Goal: Task Accomplishment & Management: Use online tool/utility

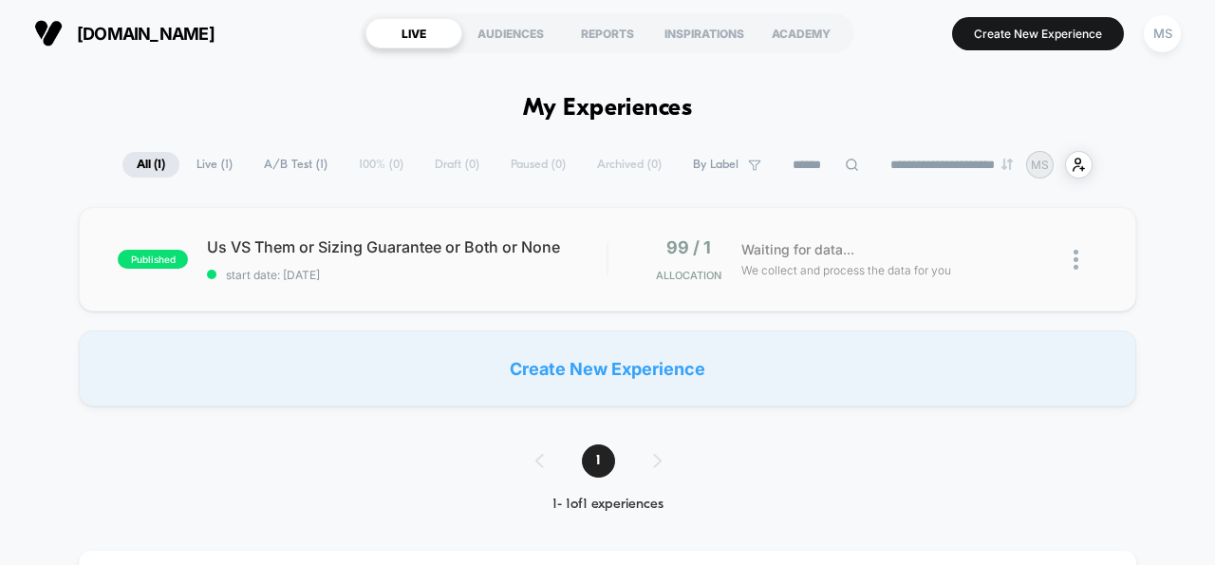
click at [607, 273] on div at bounding box center [608, 259] width 2 height 32
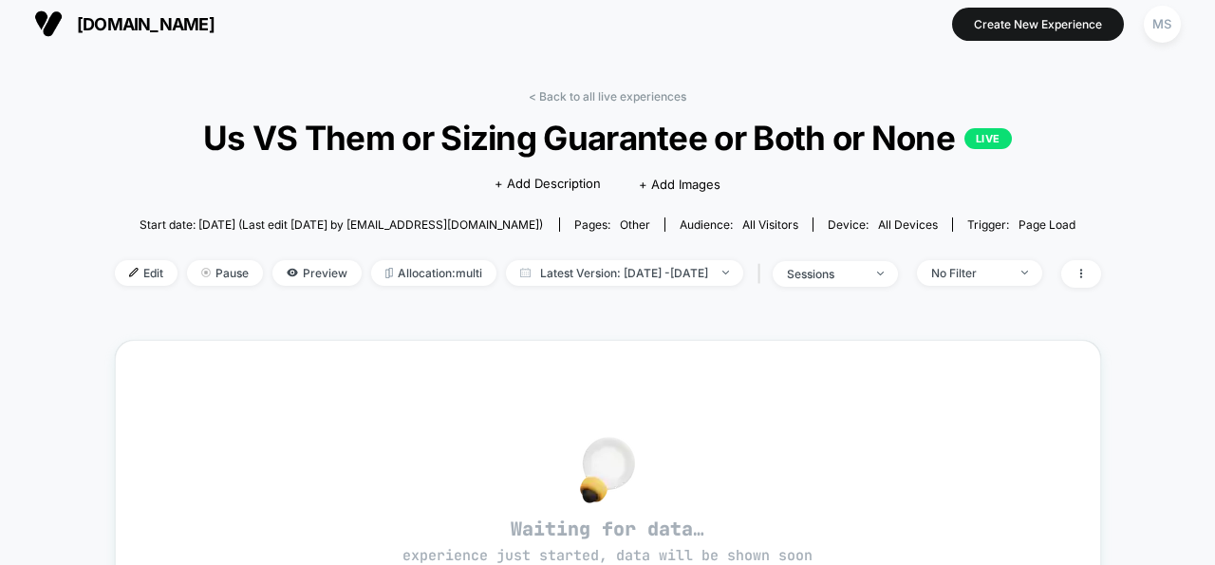
scroll to position [14, 0]
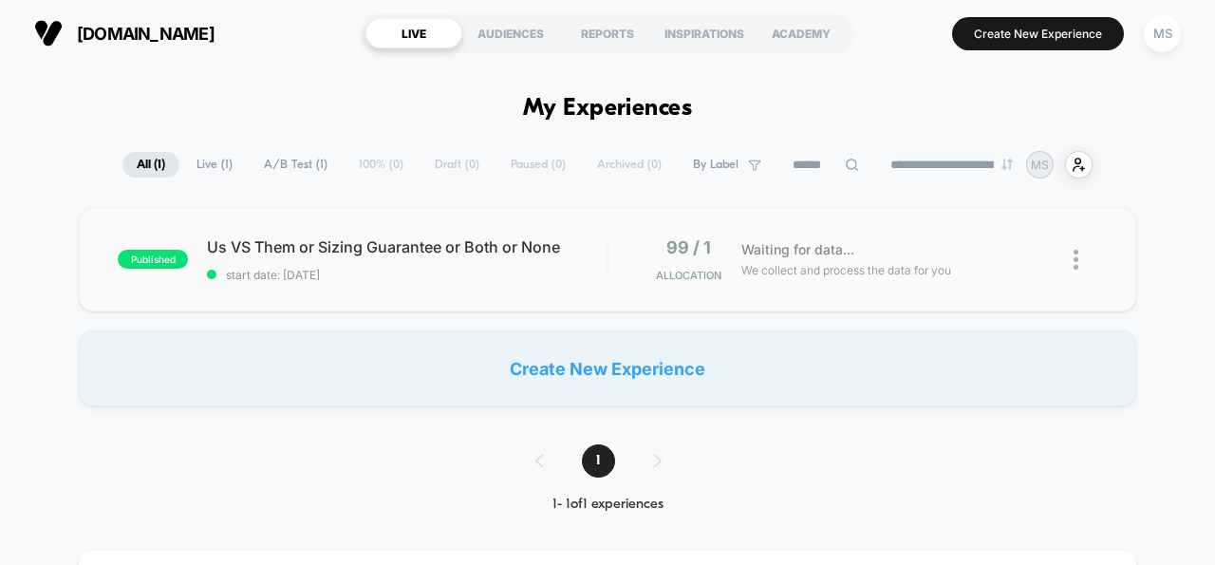
click at [1078, 264] on img at bounding box center [1076, 260] width 5 height 20
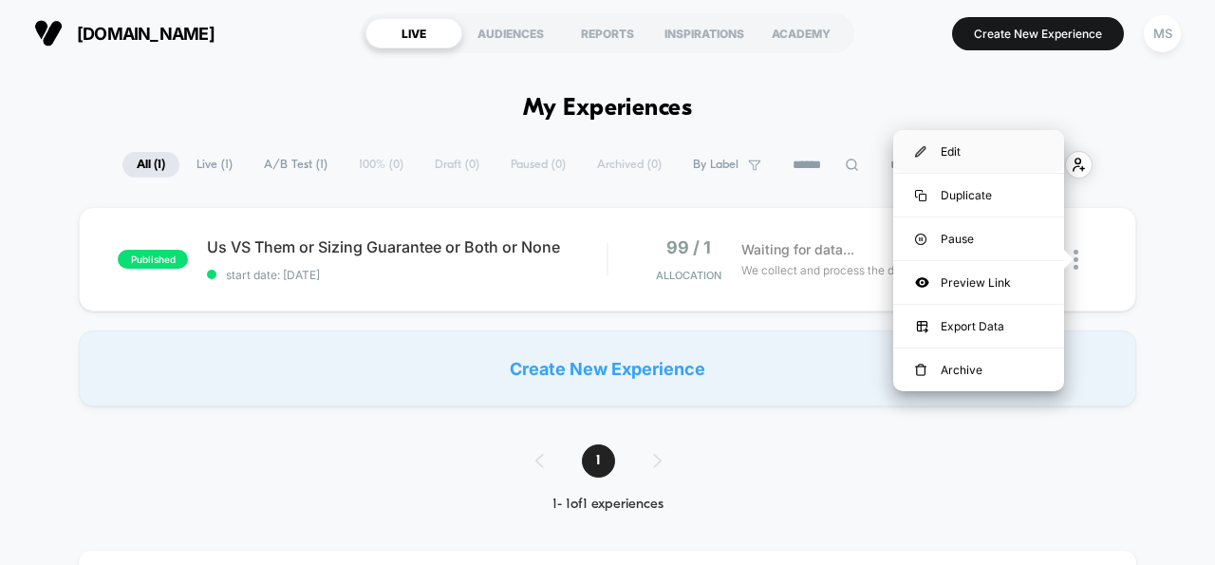
click at [947, 149] on div "Edit" at bounding box center [979, 151] width 171 height 43
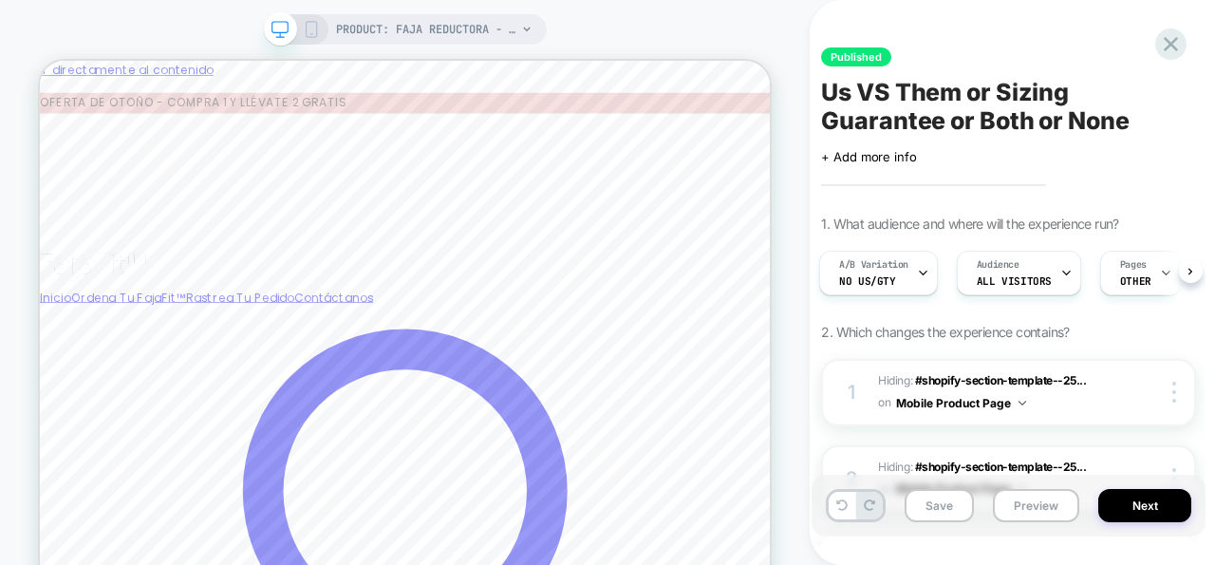
click at [521, 32] on icon at bounding box center [526, 29] width 11 height 11
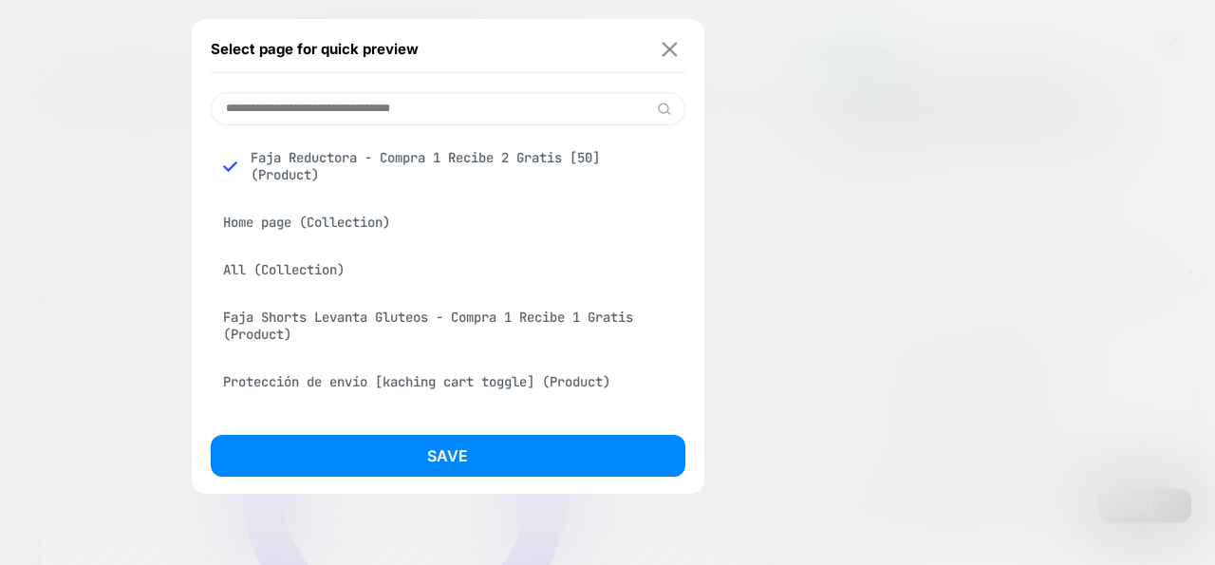
click at [666, 42] on img at bounding box center [669, 49] width 15 height 14
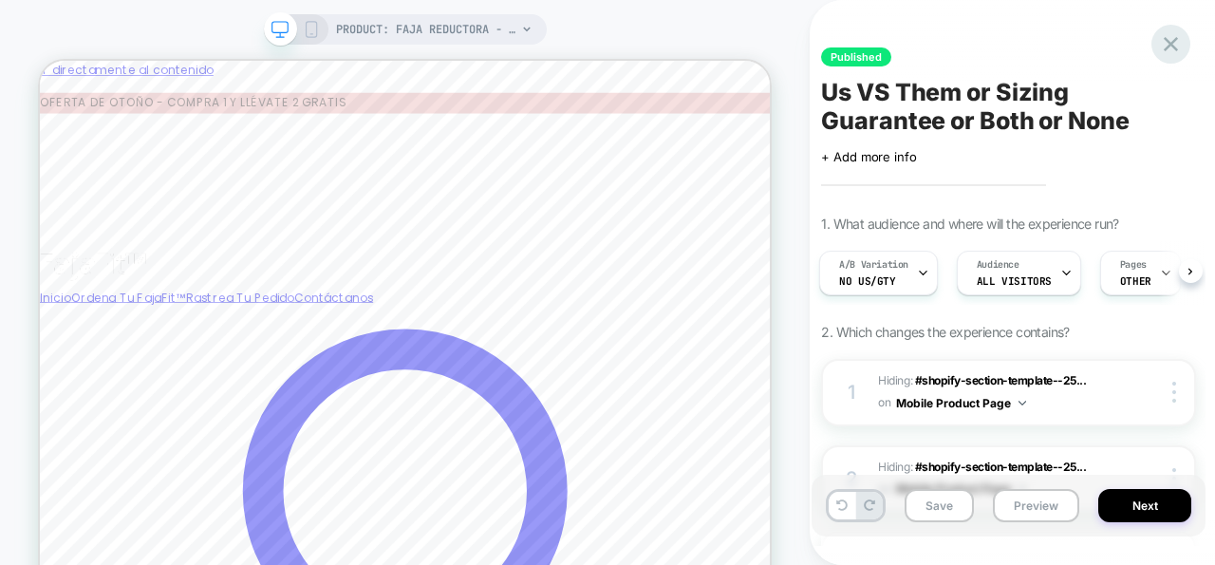
click at [1177, 43] on icon at bounding box center [1171, 44] width 26 height 26
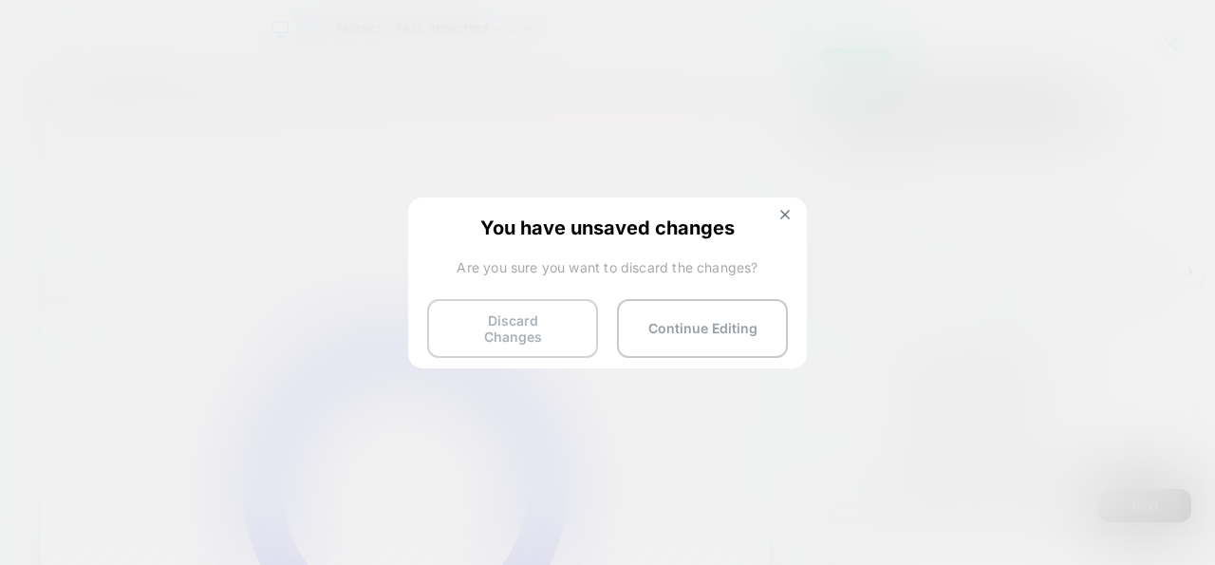
click at [458, 321] on button "Discard Changes" at bounding box center [512, 328] width 171 height 59
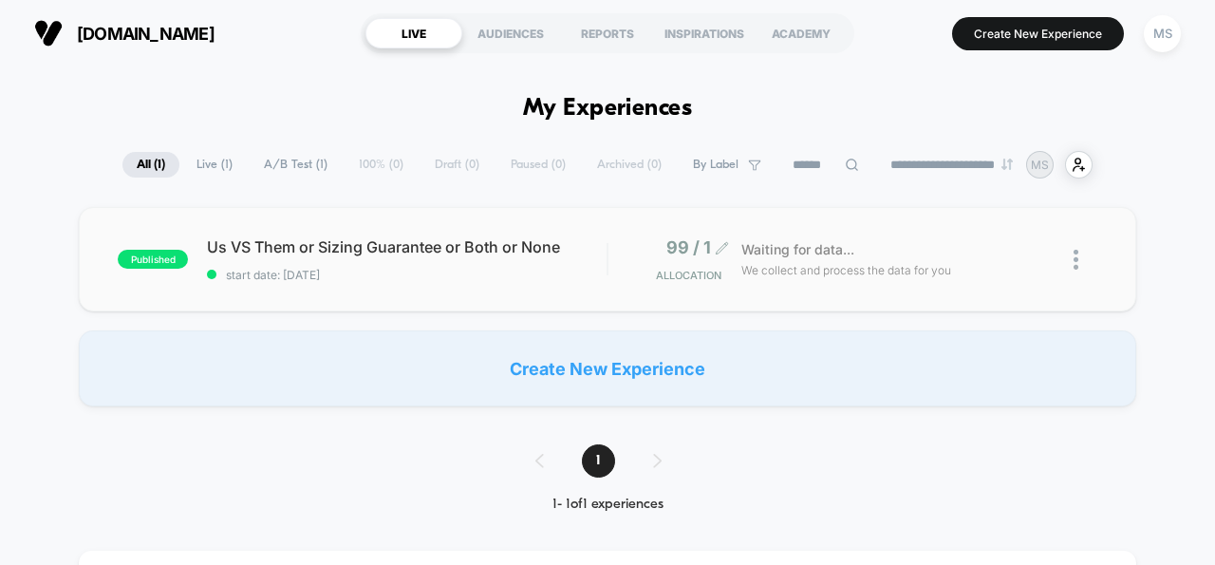
click at [673, 268] on div "99 / 1 Allocation" at bounding box center [684, 259] width 75 height 45
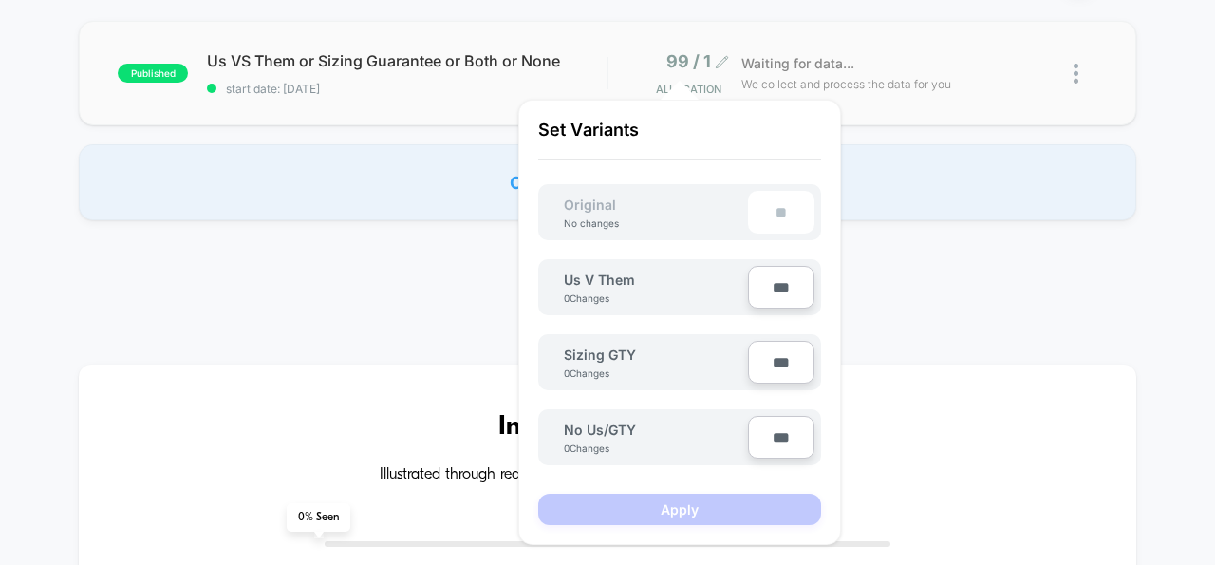
scroll to position [228, 0]
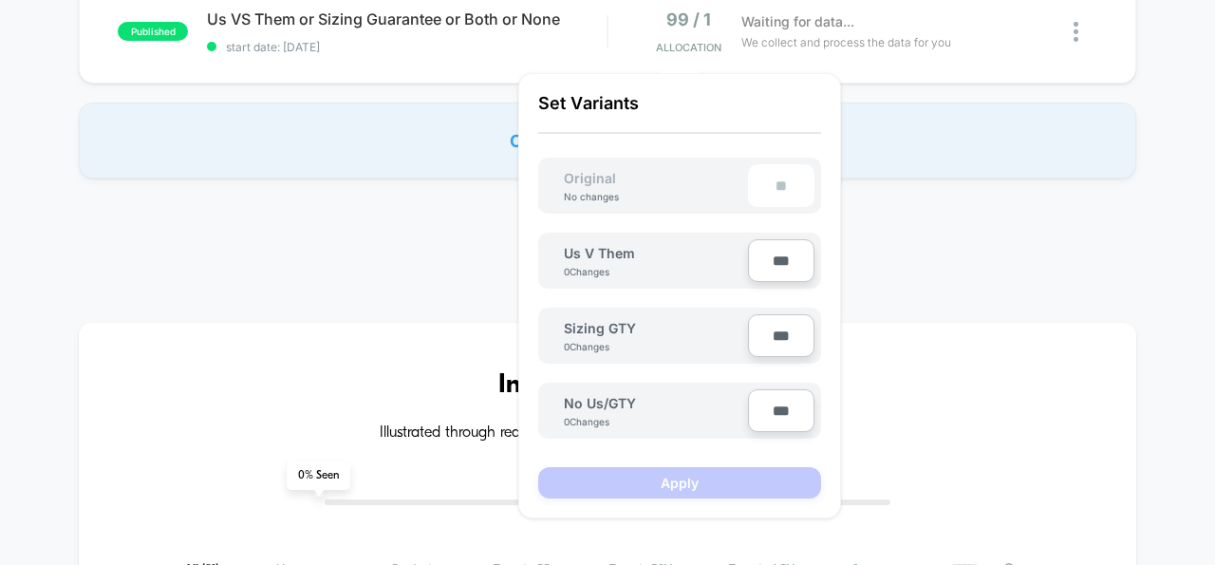
click at [787, 256] on input "***" at bounding box center [781, 260] width 66 height 43
click at [924, 153] on div "Create New Experience" at bounding box center [608, 141] width 1058 height 76
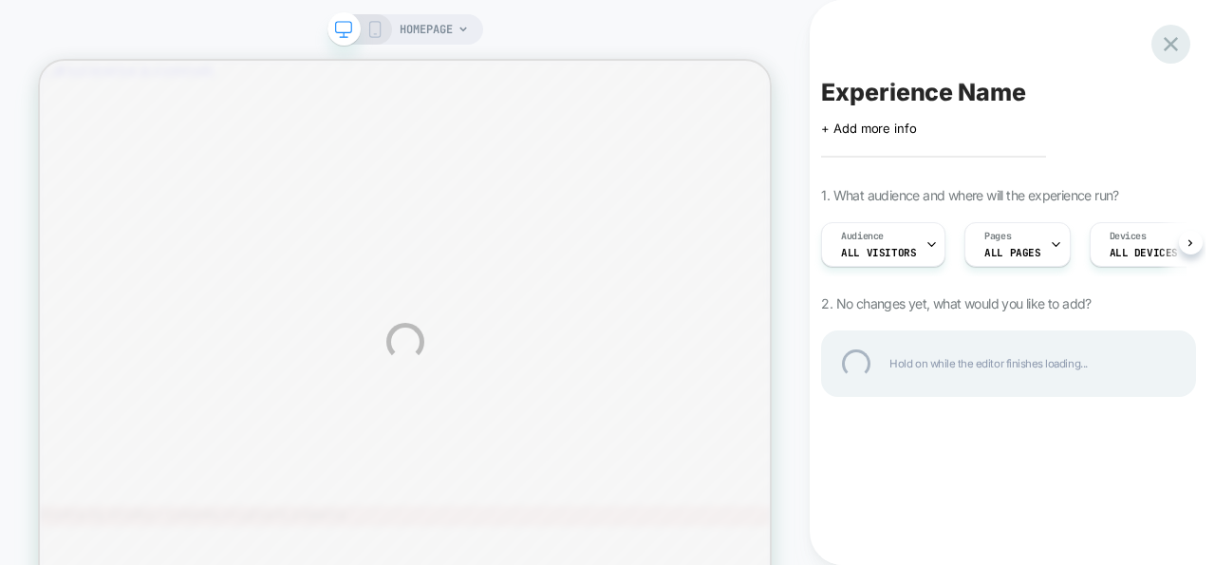
click at [1158, 44] on div at bounding box center [1171, 44] width 39 height 39
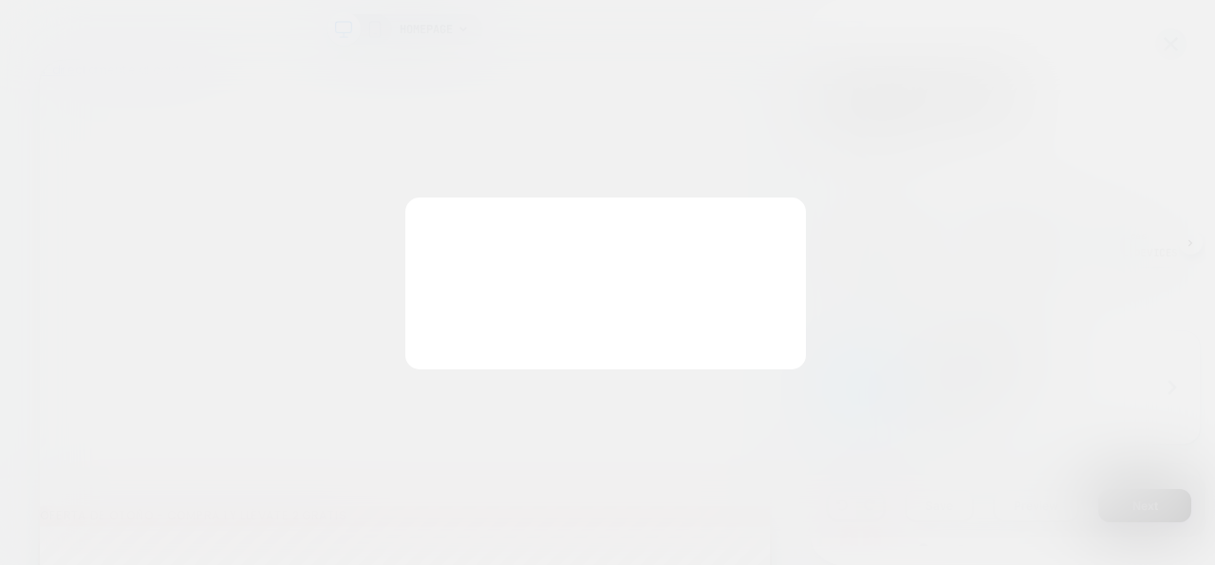
scroll to position [0, 1]
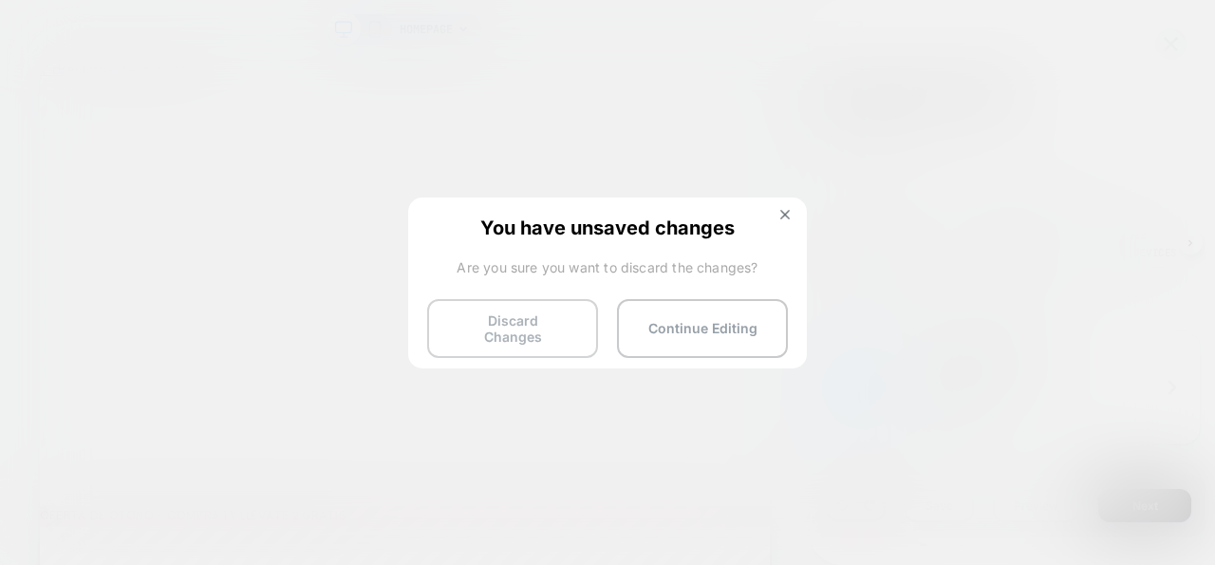
click at [563, 316] on button "Discard Changes" at bounding box center [512, 328] width 171 height 59
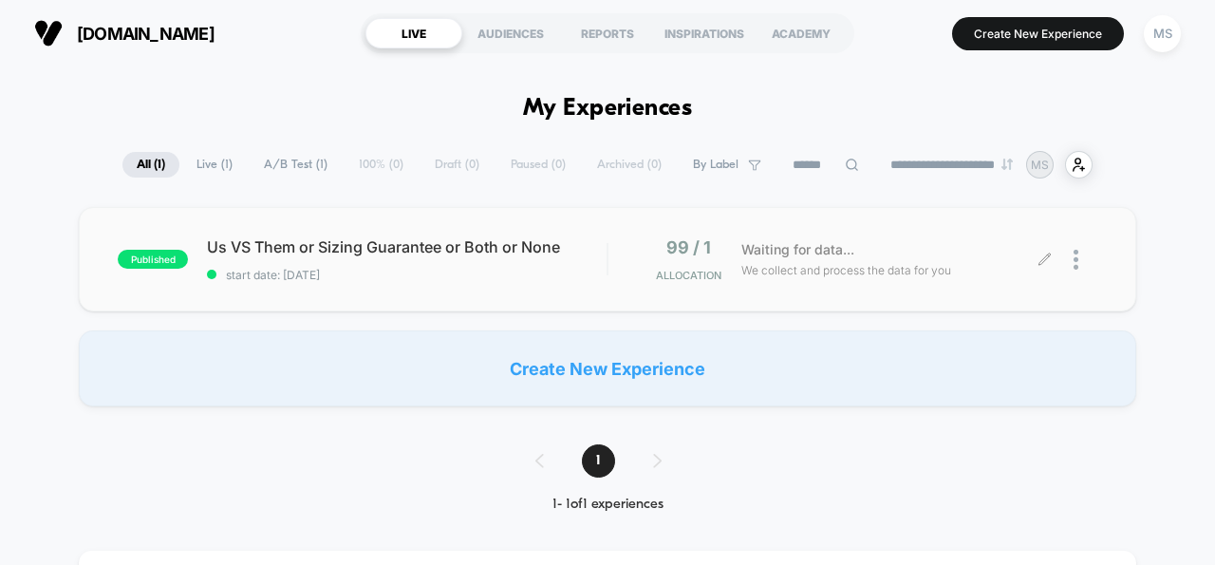
click at [965, 276] on div "Waiting for data... We collect and process the data for you" at bounding box center [888, 259] width 313 height 45
